Goal: Task Accomplishment & Management: Manage account settings

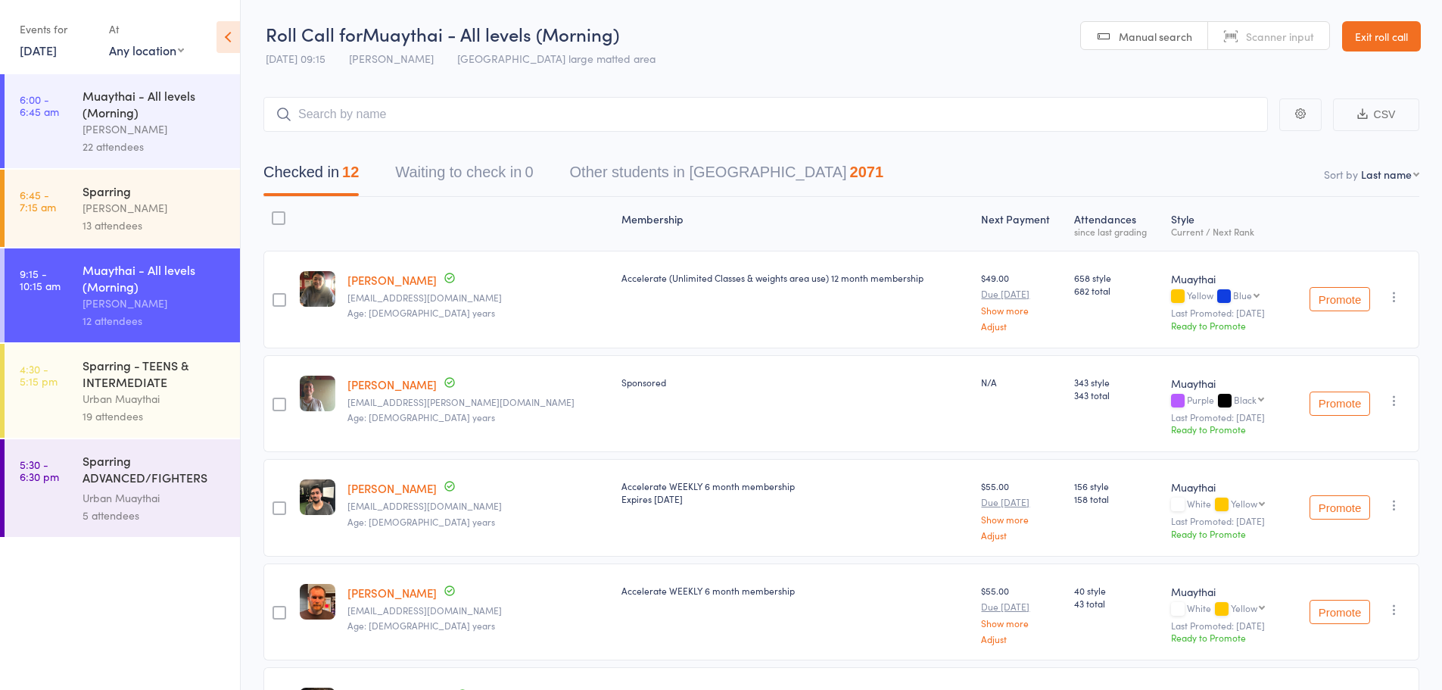
click at [181, 138] on div "22 attendees" at bounding box center [155, 146] width 145 height 17
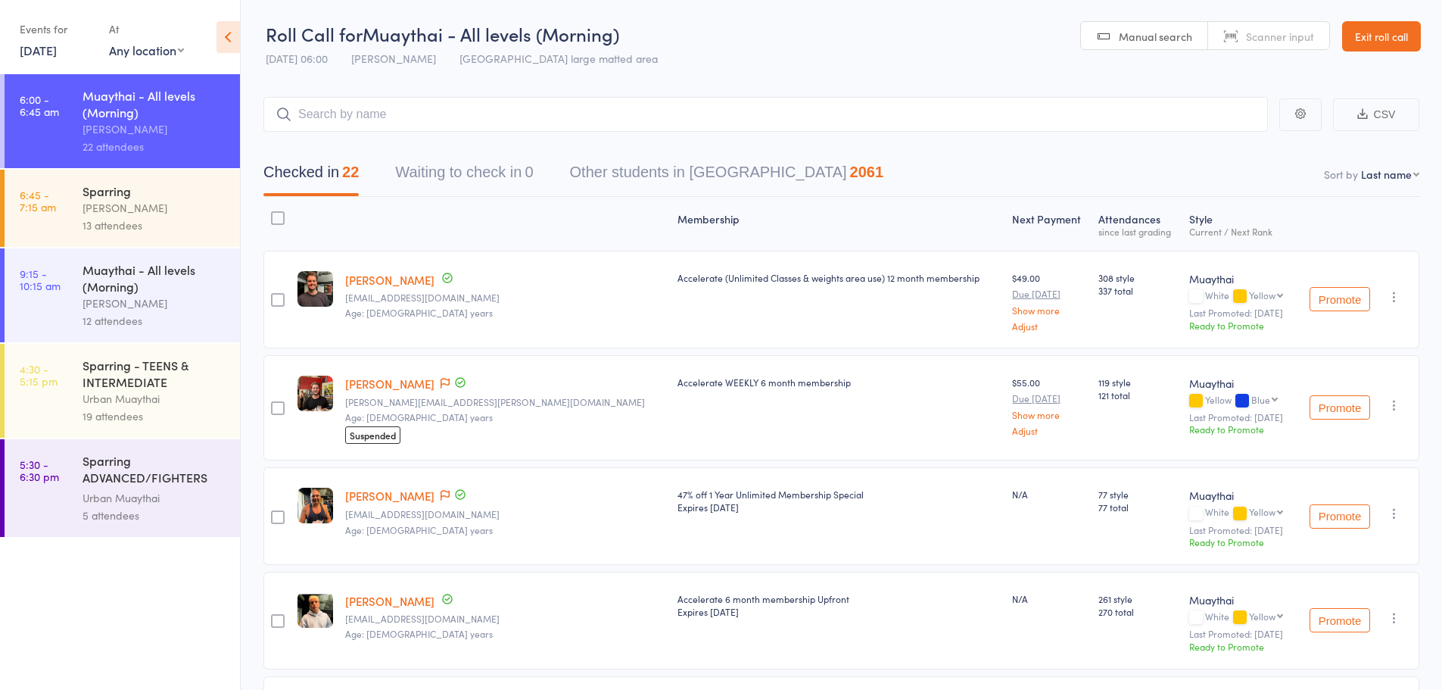
click at [192, 204] on div "Tiago Zanon" at bounding box center [155, 207] width 145 height 17
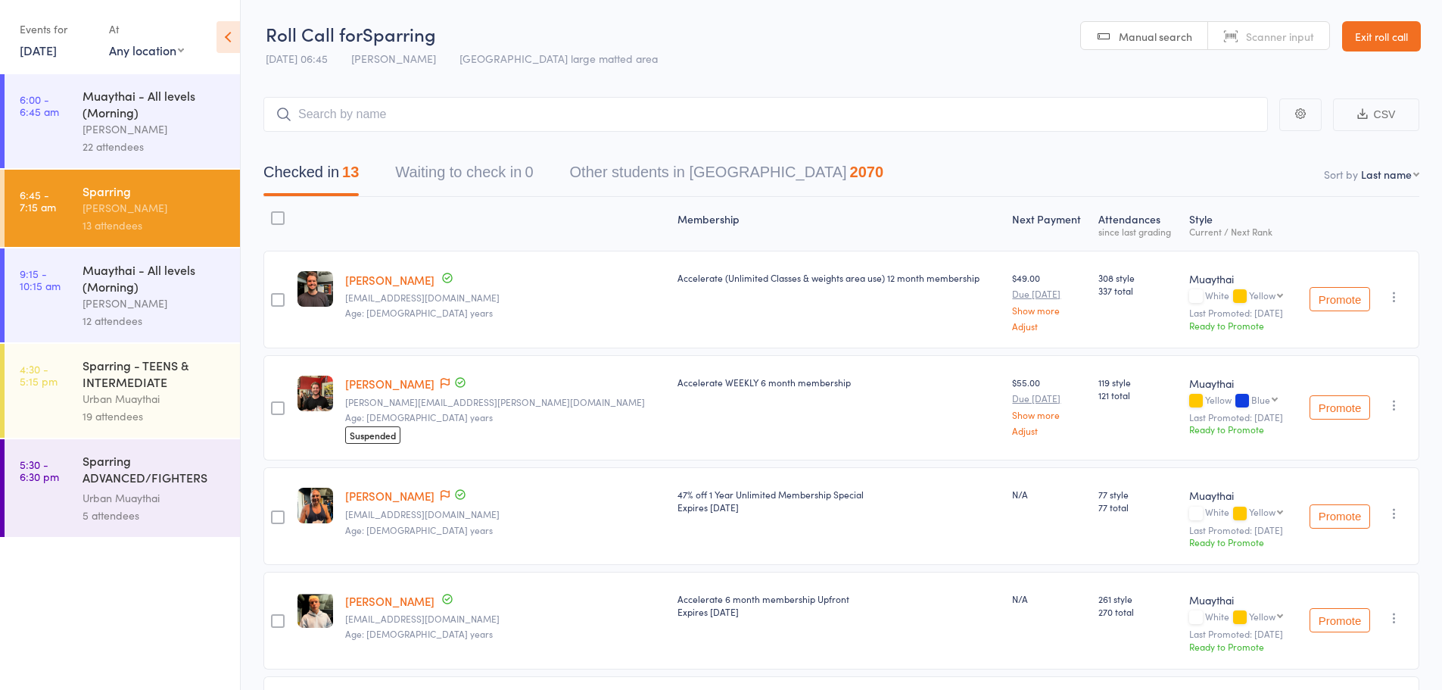
click at [1363, 42] on link "Exit roll call" at bounding box center [1381, 36] width 79 height 30
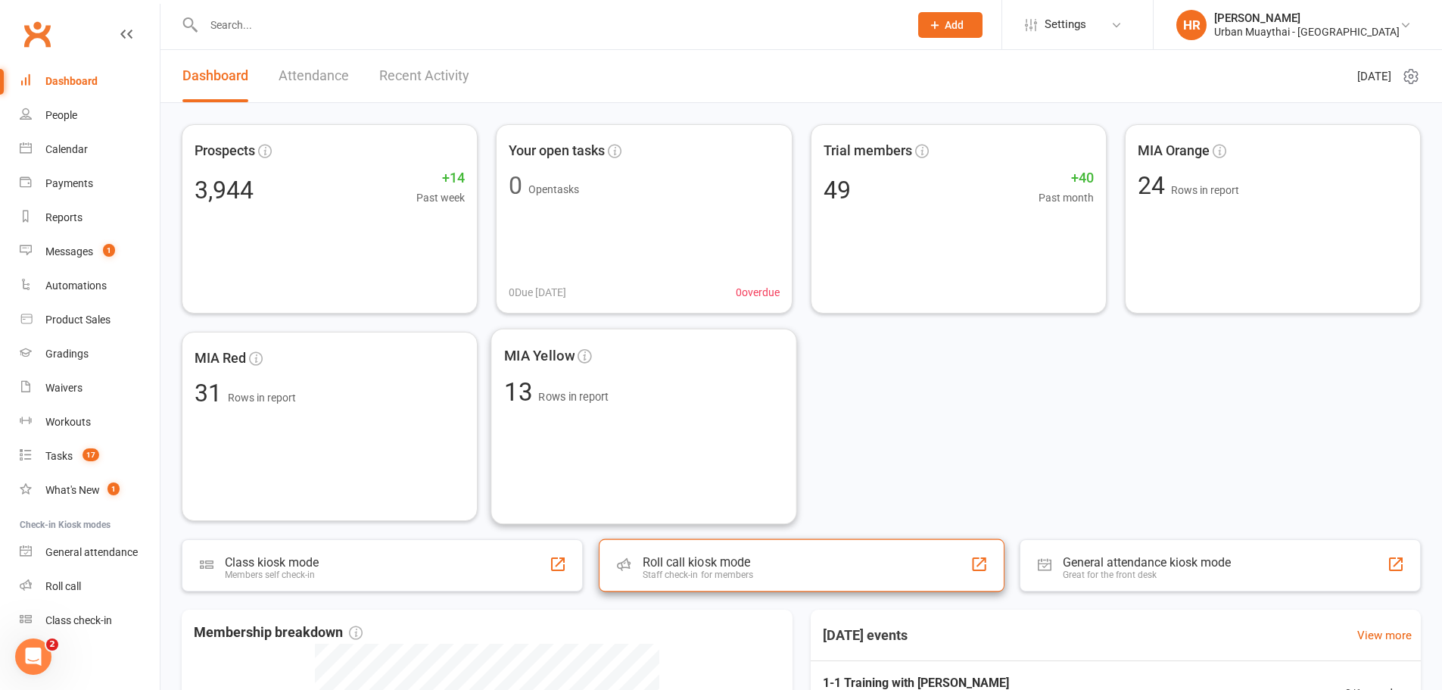
click at [750, 570] on div "Staff check-in for members" at bounding box center [697, 574] width 111 height 11
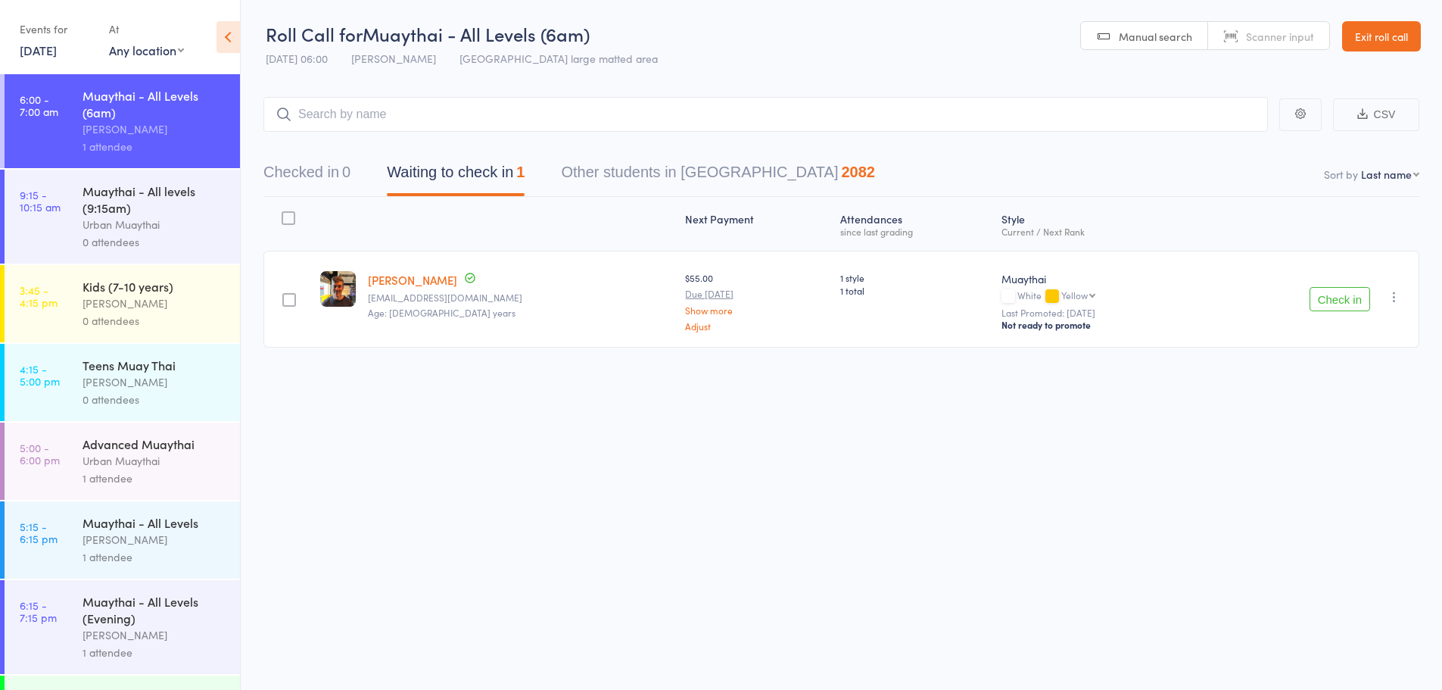
click at [189, 473] on div "1 attendee" at bounding box center [155, 477] width 145 height 17
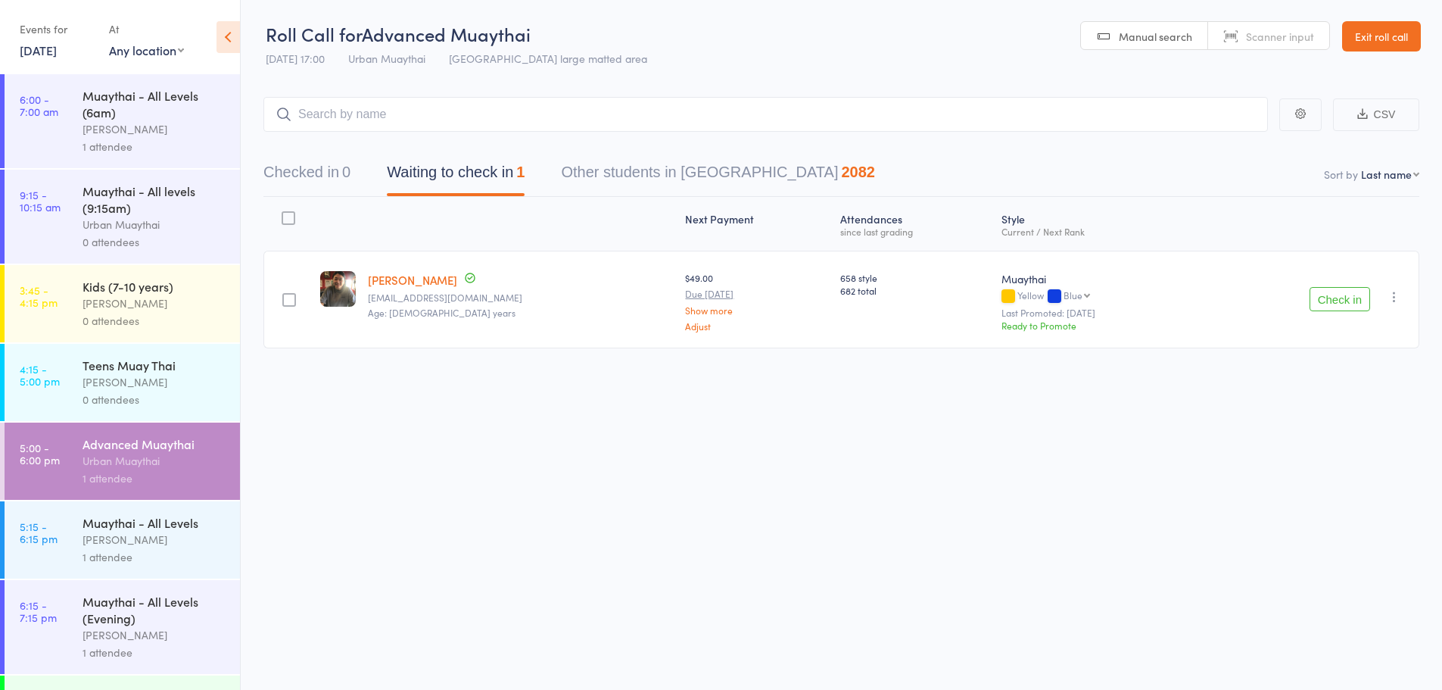
click at [179, 517] on div "Muaythai - All Levels" at bounding box center [155, 522] width 145 height 17
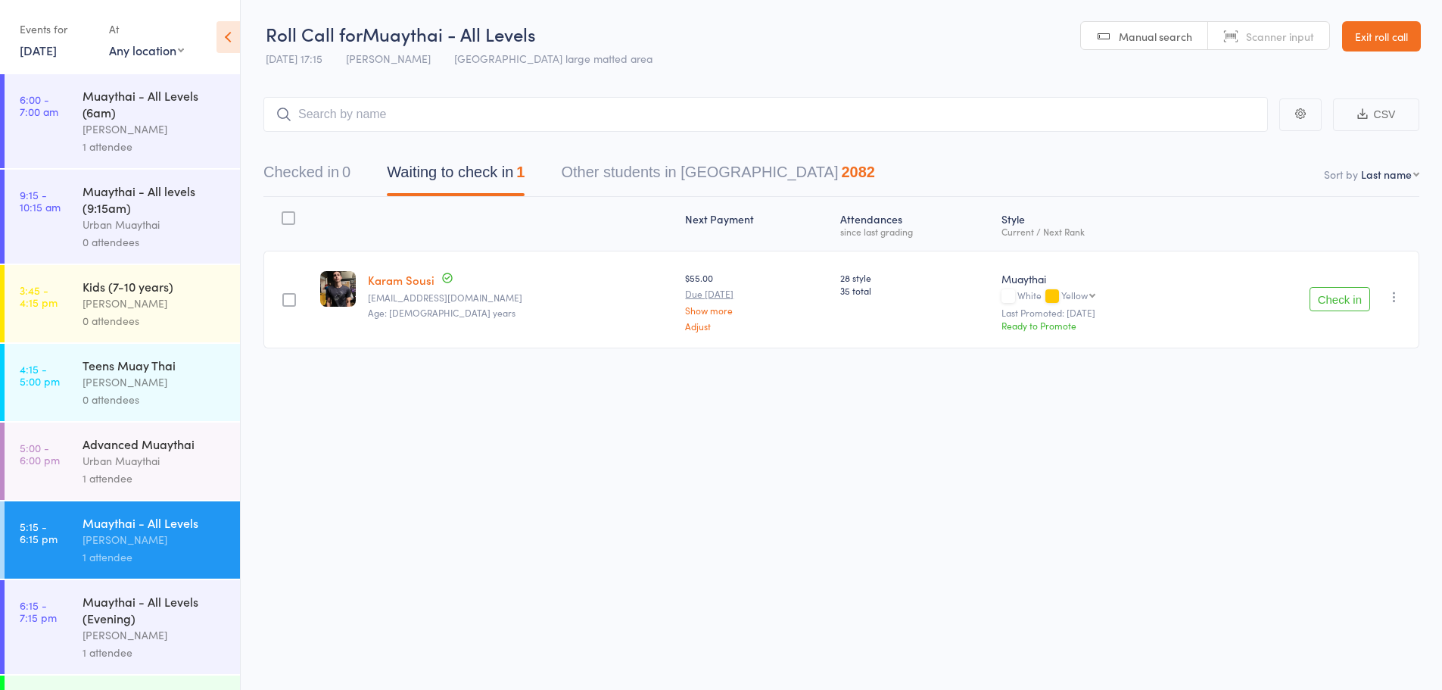
click at [152, 609] on div "Muaythai - All Levels (Evening)" at bounding box center [155, 609] width 145 height 33
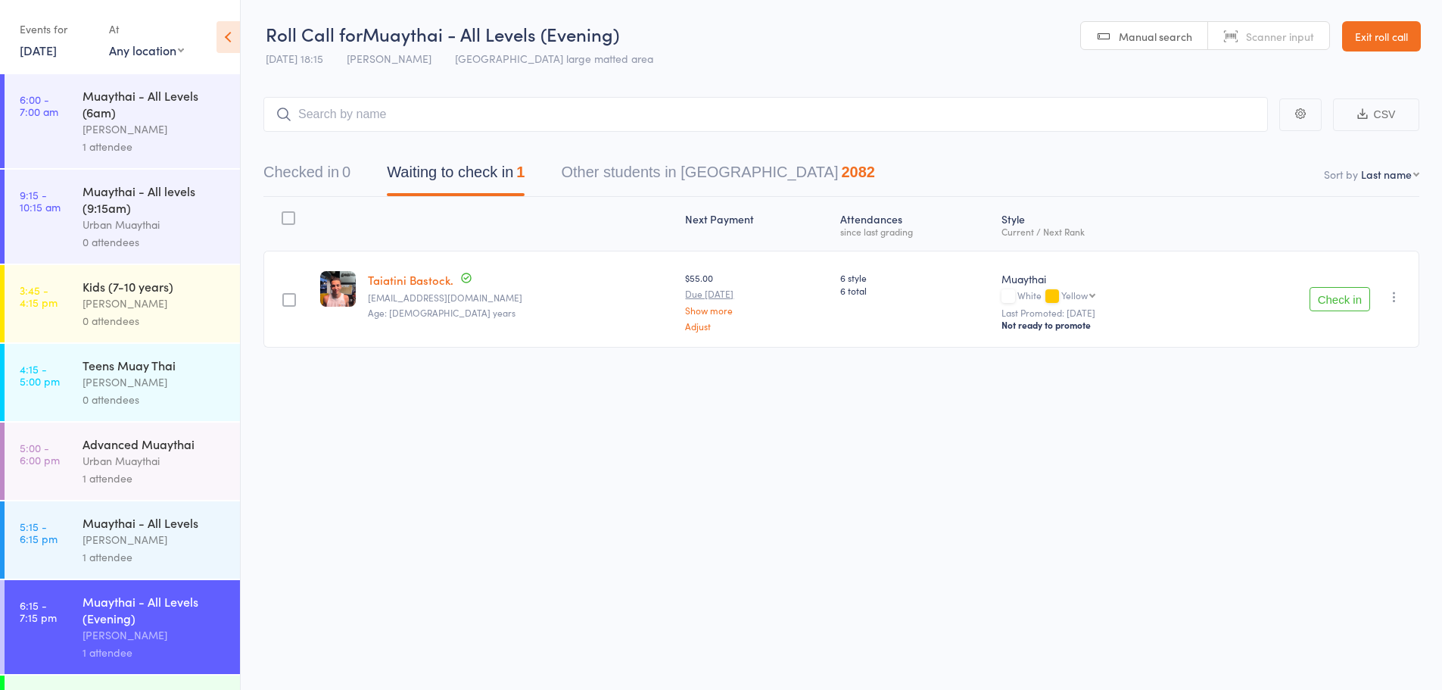
click at [67, 167] on link "6:00 - 7:00 am Muaythai - All Levels (6am) Callum Garwood 1 attendee" at bounding box center [122, 121] width 235 height 94
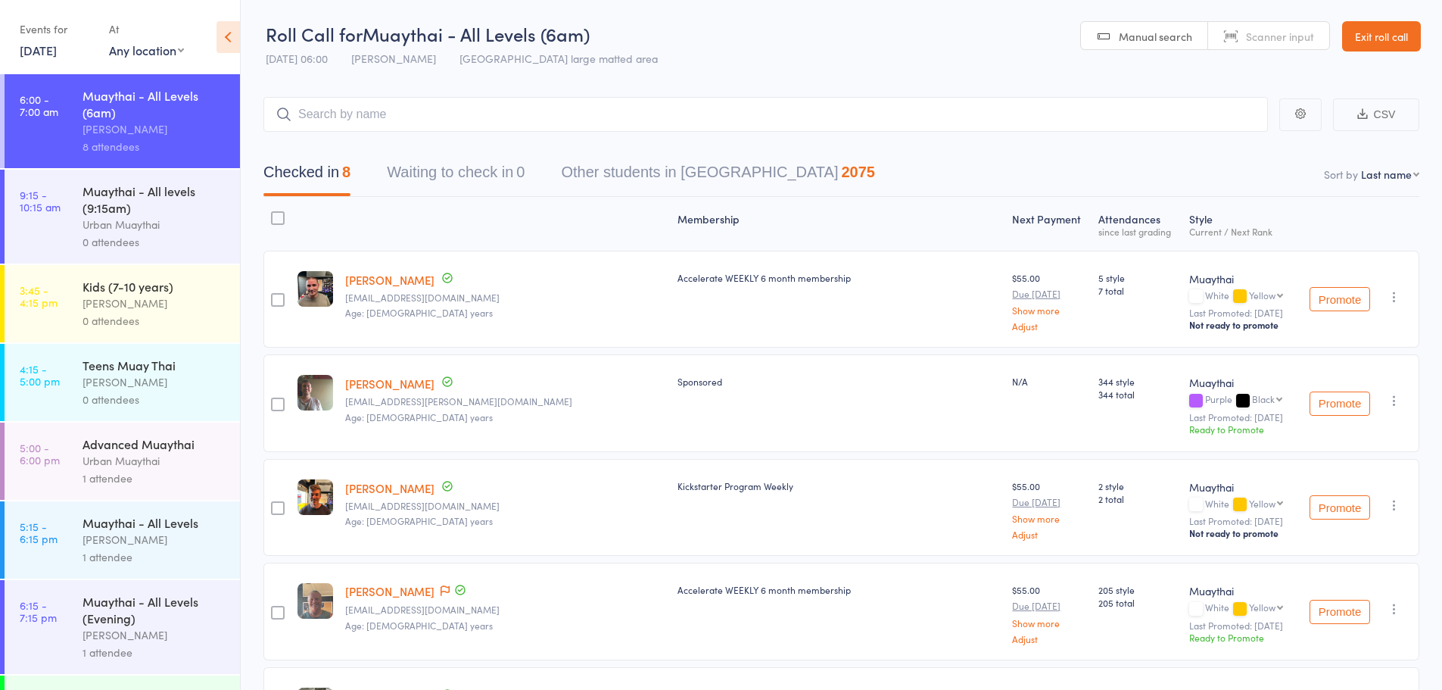
click at [1380, 172] on select "First name Last name Birthday today? Behind on payments? Check in time Next pay…" at bounding box center [1390, 174] width 58 height 15
select select "4"
click at [1361, 167] on select "First name Last name Birthday today? Behind on payments? Check in time Next pay…" at bounding box center [1390, 174] width 58 height 15
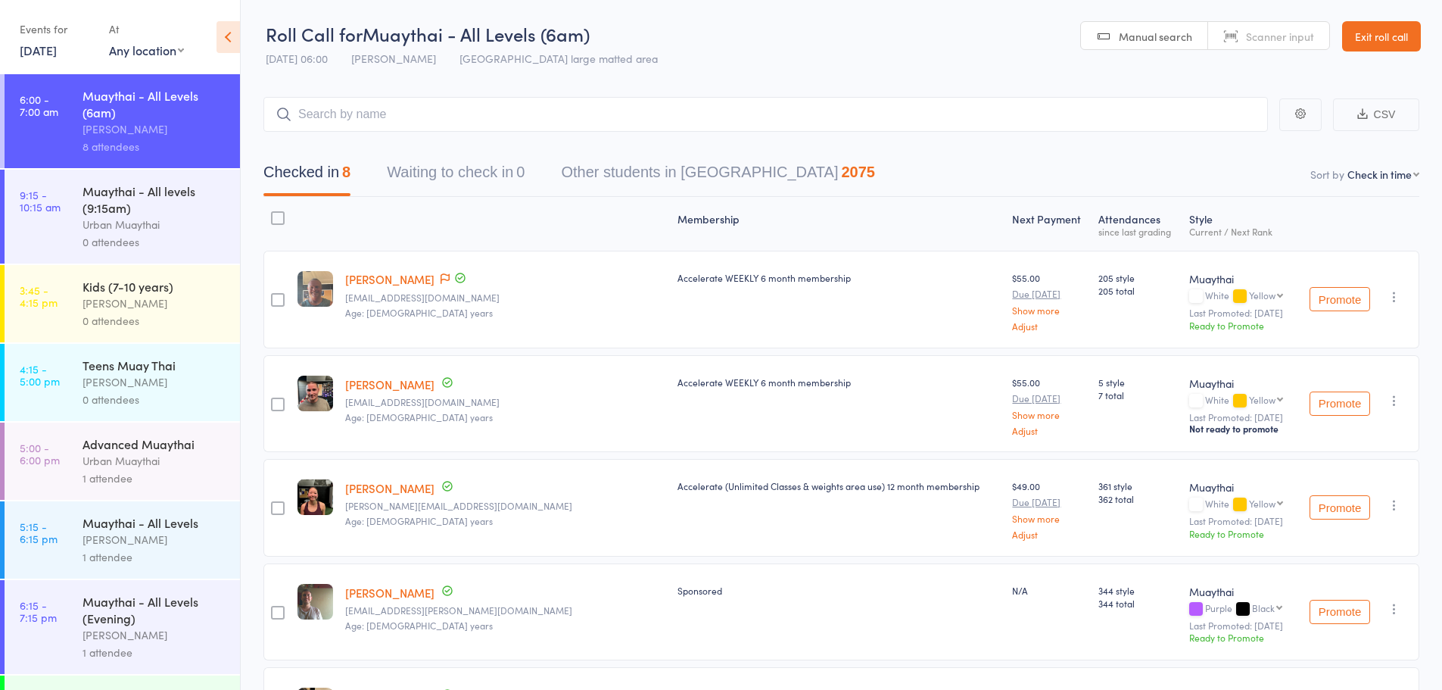
click at [411, 280] on link "Drew Jorgensen" at bounding box center [389, 279] width 89 height 16
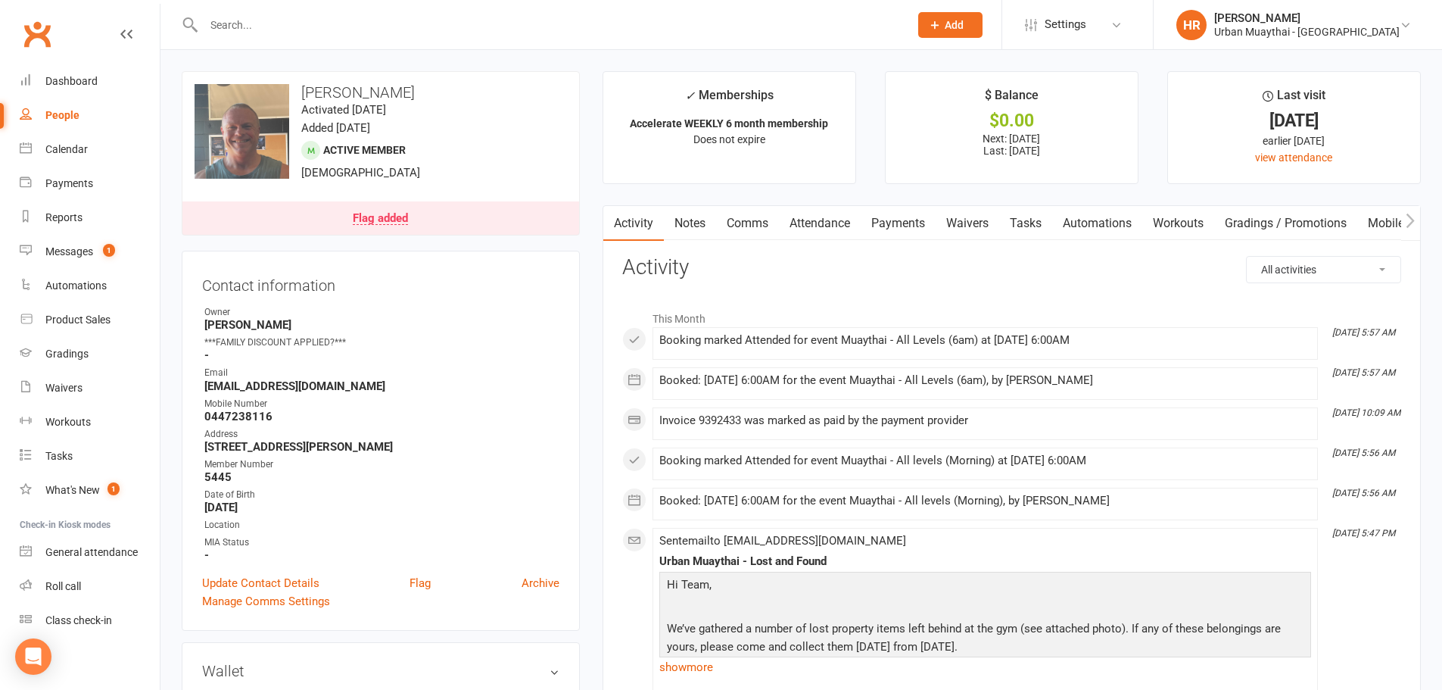
click at [929, 220] on link "Payments" at bounding box center [898, 223] width 75 height 35
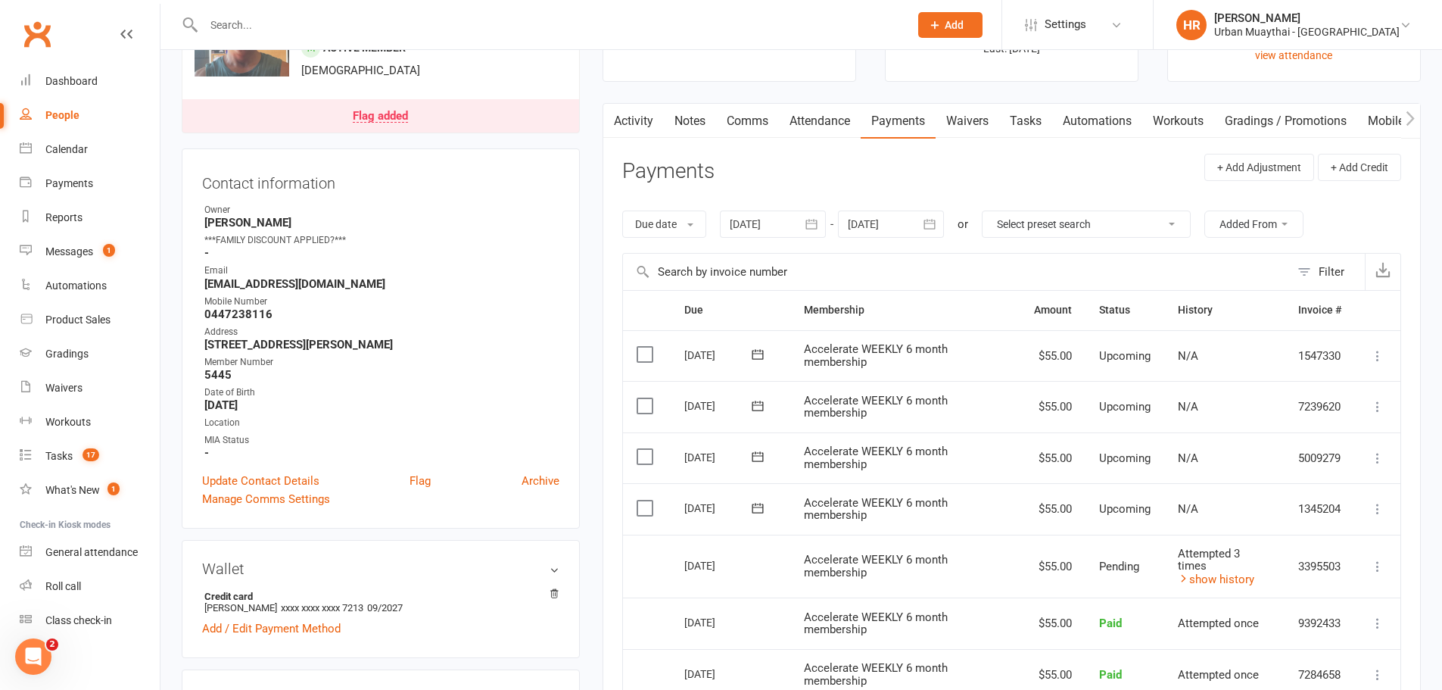
scroll to position [76, 0]
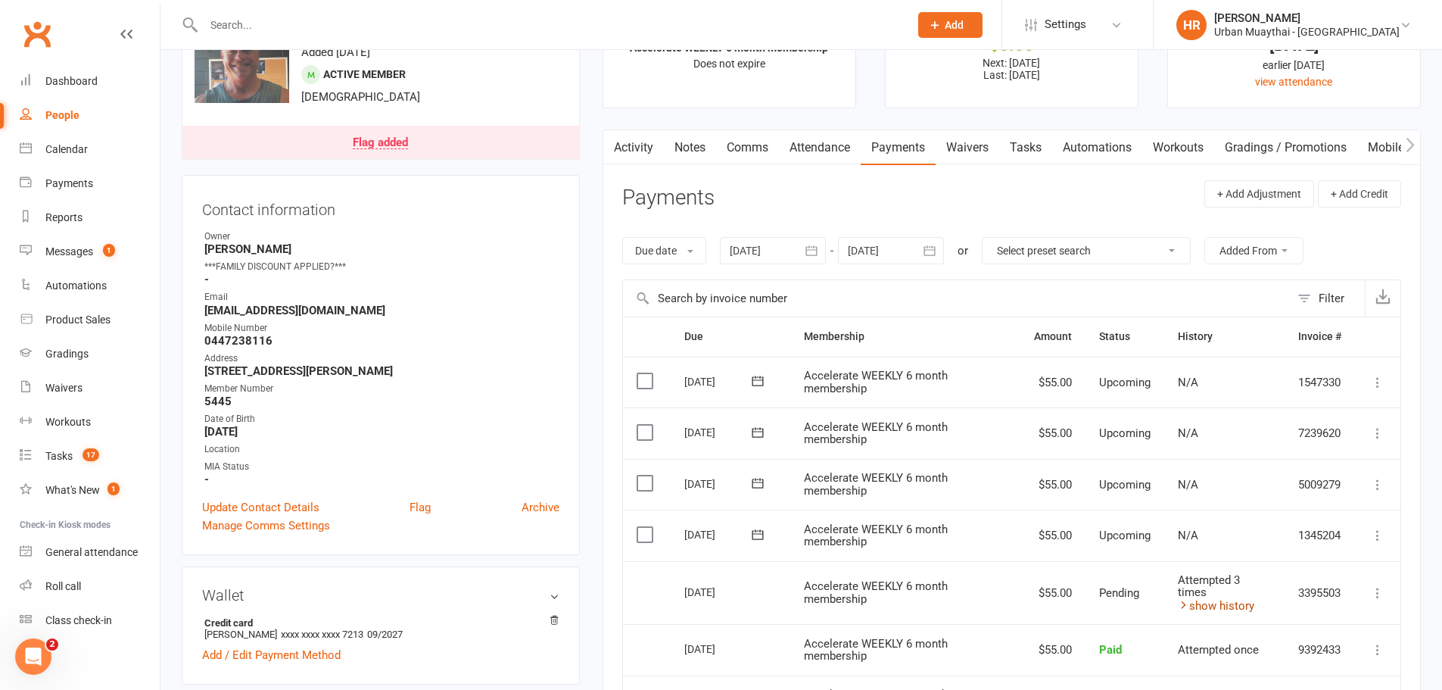
click at [1203, 607] on link "show history" at bounding box center [1216, 606] width 76 height 14
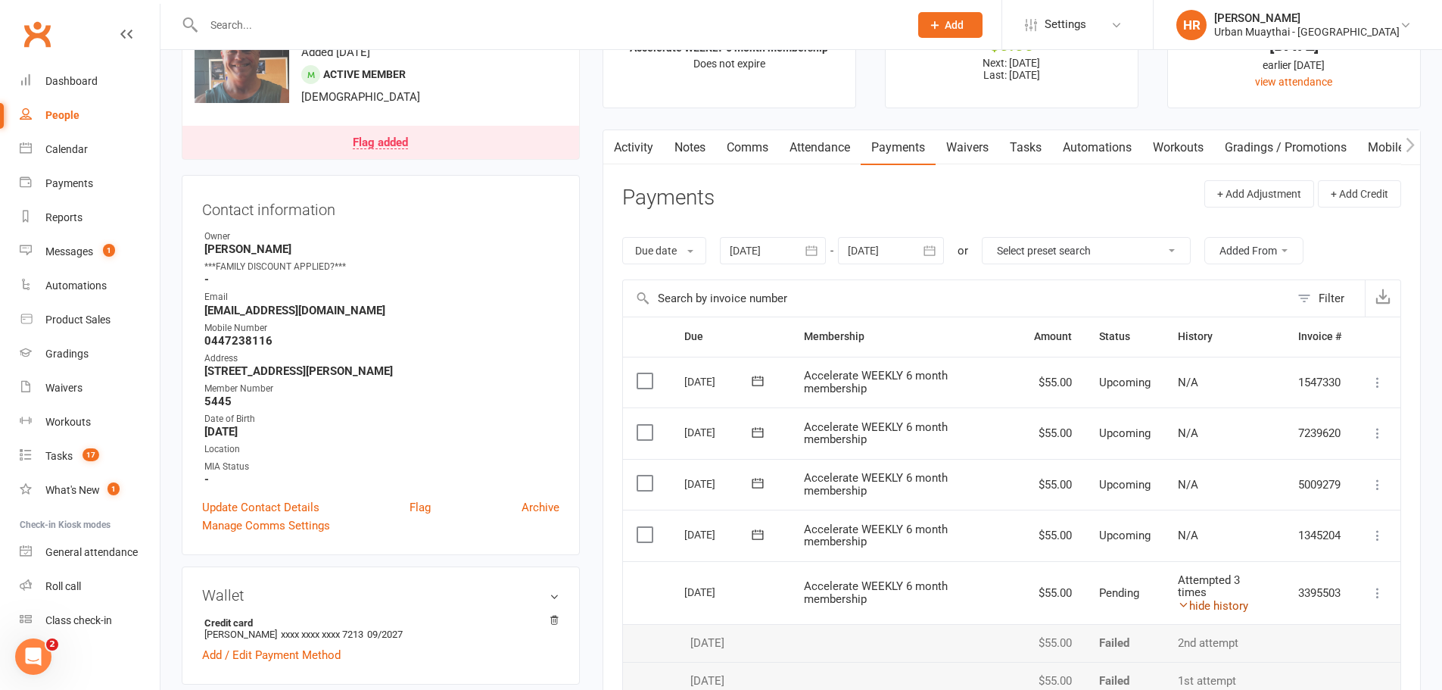
click at [1203, 607] on link "hide history" at bounding box center [1213, 606] width 70 height 14
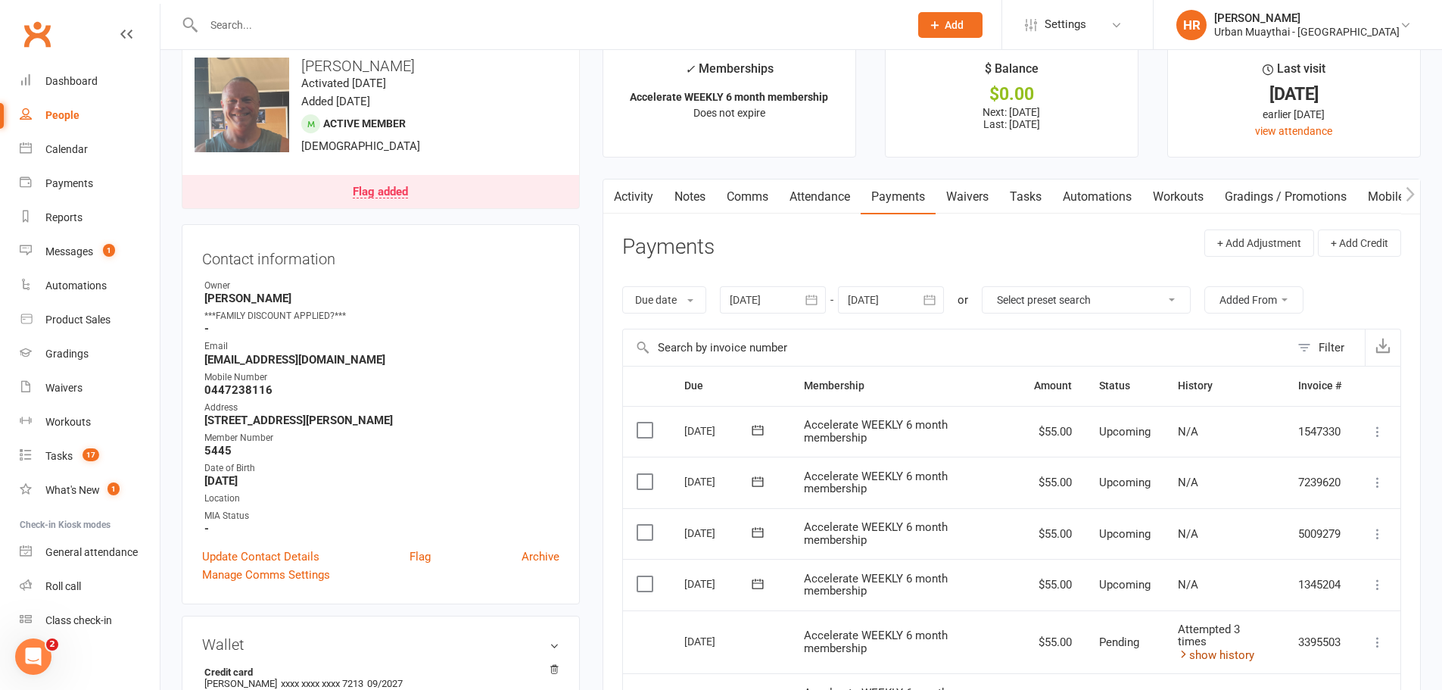
scroll to position [0, 0]
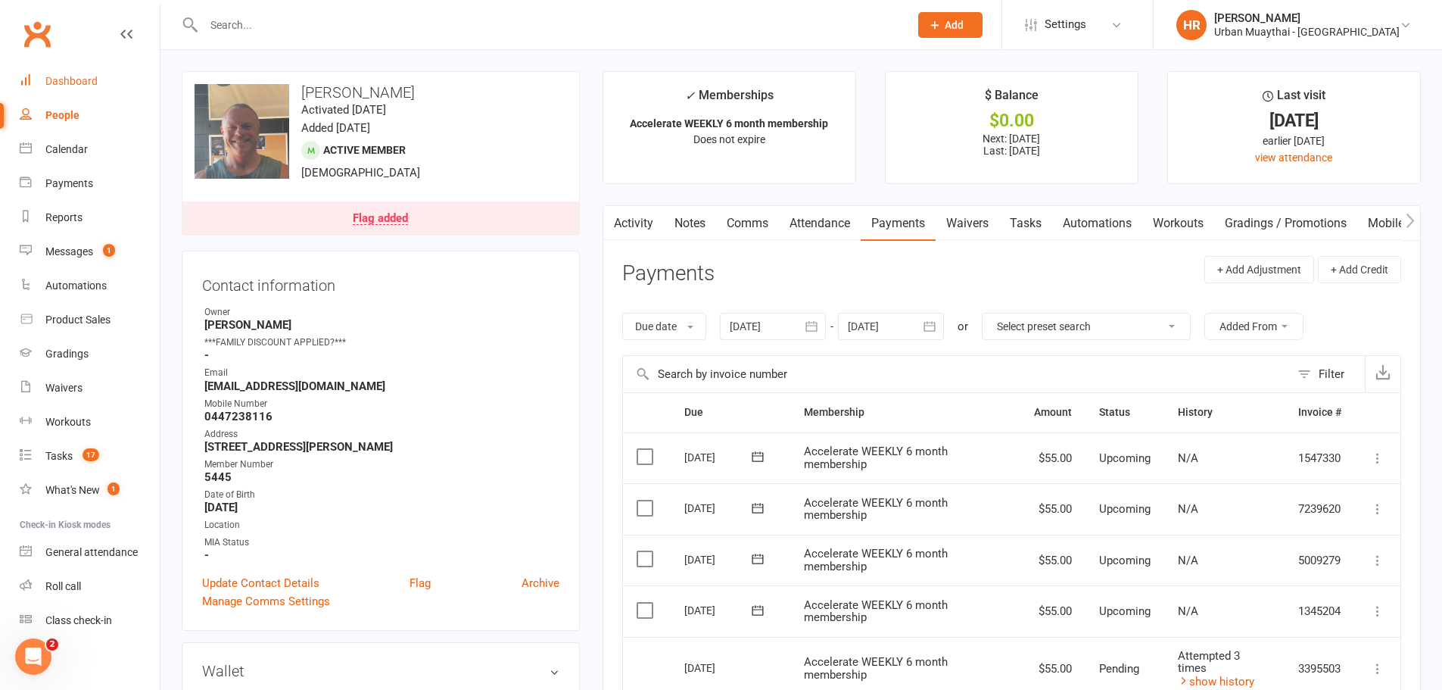
click at [95, 73] on link "Dashboard" at bounding box center [90, 81] width 140 height 34
